Goal: Information Seeking & Learning: Find specific fact

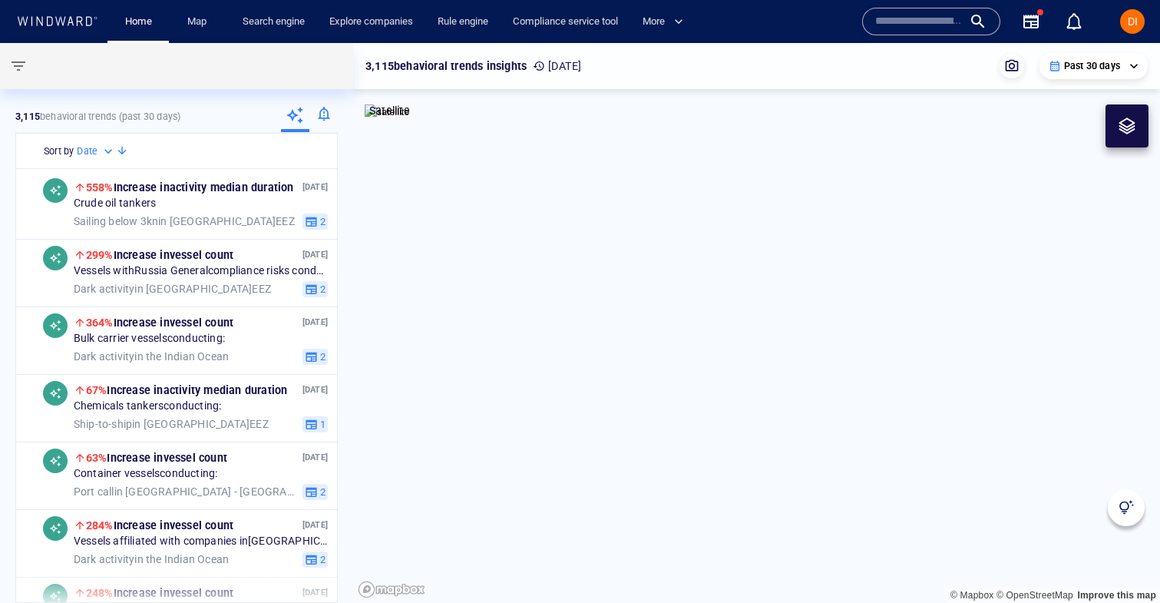
click at [328, 119] on div at bounding box center [323, 116] width 28 height 31
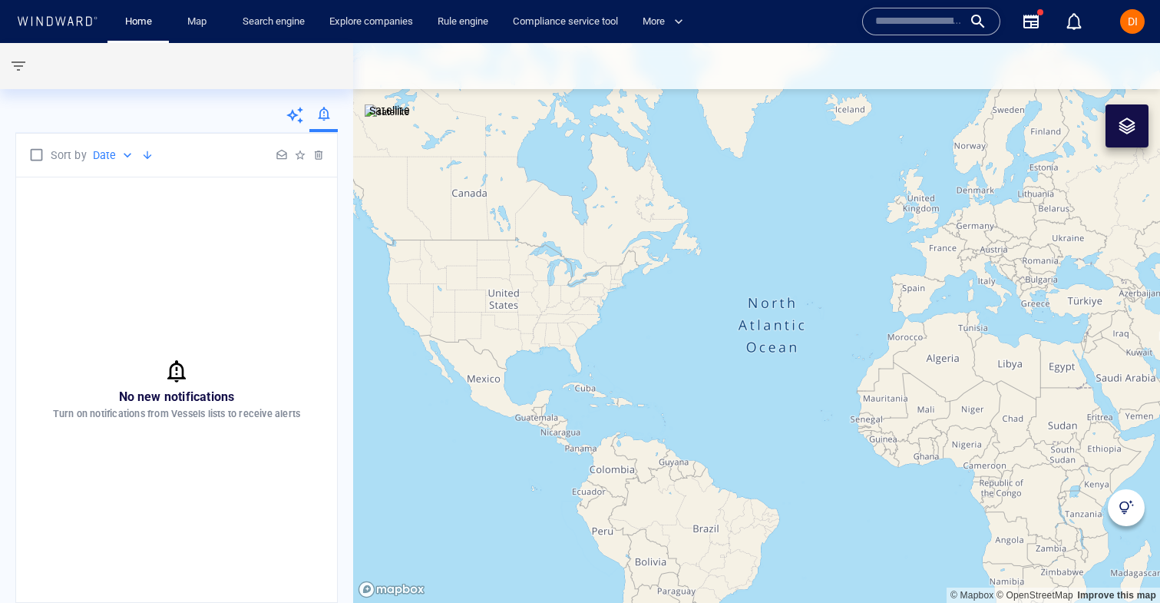
click at [905, 22] on input "text" at bounding box center [919, 21] width 88 height 23
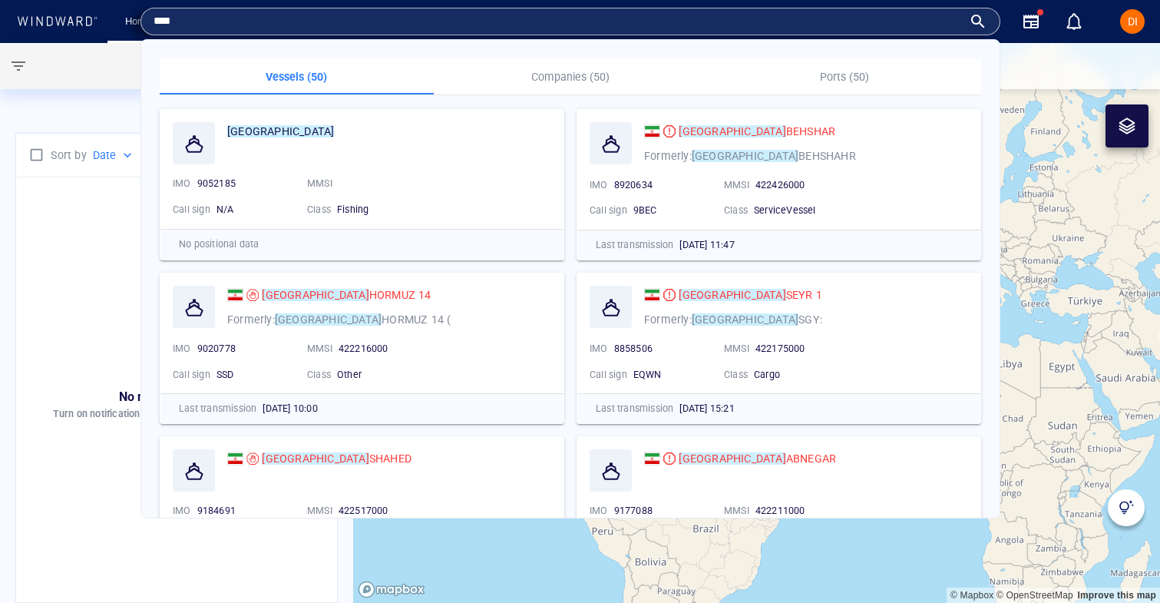
type input "****"
click at [688, 127] on mark "IRAN" at bounding box center [732, 131] width 107 height 12
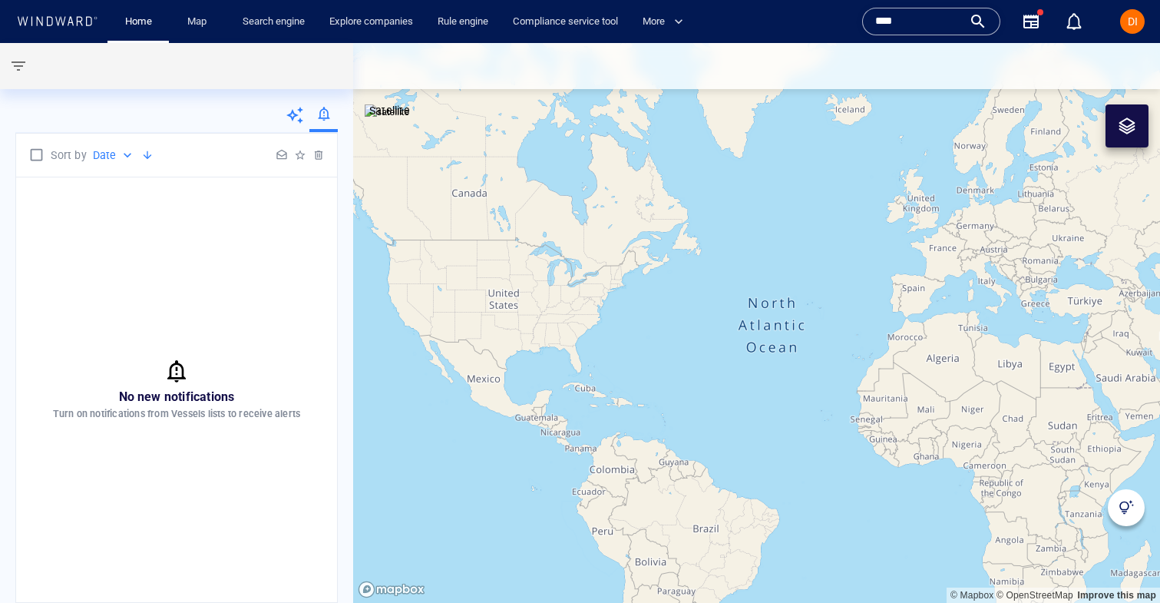
click at [670, 137] on canvas "Map" at bounding box center [756, 323] width 807 height 560
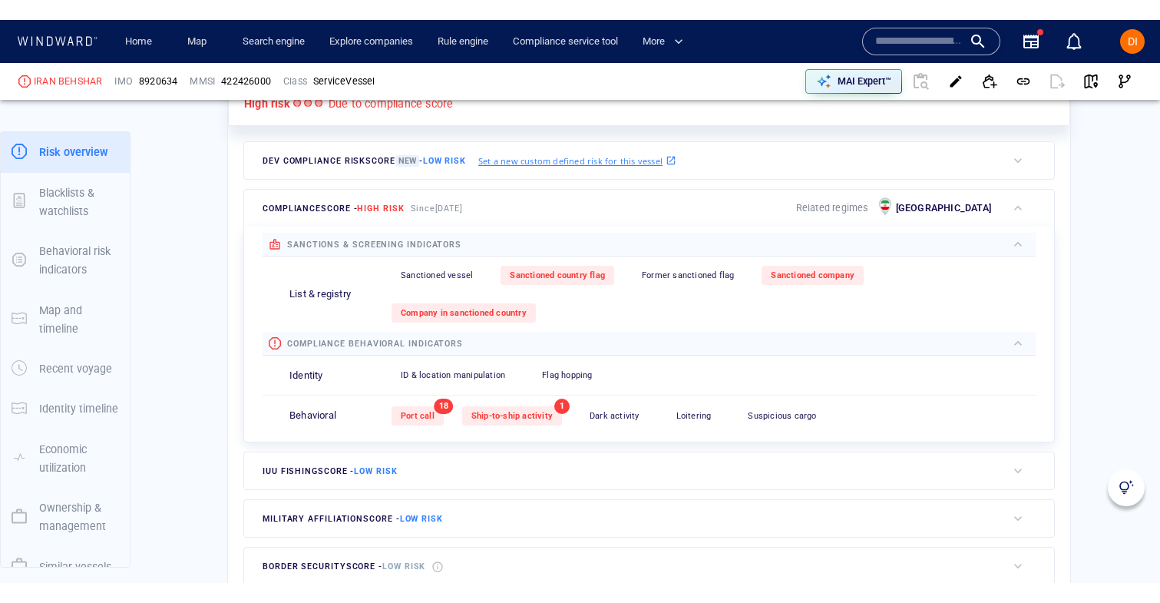
scroll to position [446, 0]
